Goal: Task Accomplishment & Management: Complete application form

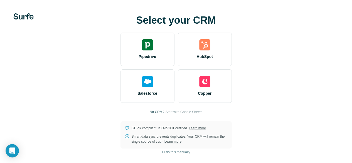
click at [0, 0] on video at bounding box center [0, 0] width 0 height 0
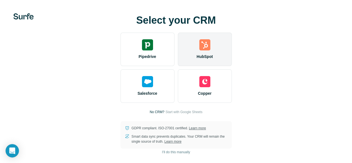
click at [178, 62] on div "HubSpot" at bounding box center [205, 49] width 54 height 33
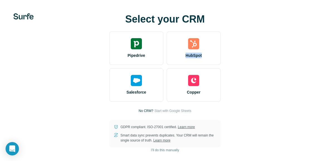
click at [236, 47] on div "Select your CRM Pipedrive HubSpot Salesforce Copper No CRM? Start with Google S…" at bounding box center [164, 80] width 307 height 133
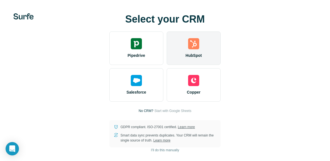
click at [196, 46] on img at bounding box center [193, 43] width 11 height 11
